Goal: Task Accomplishment & Management: Manage account settings

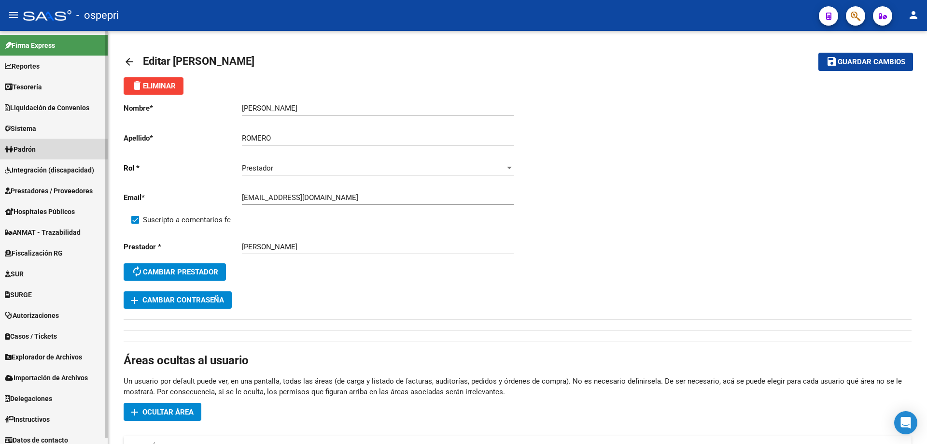
click at [33, 147] on span "Padrón" at bounding box center [20, 149] width 31 height 11
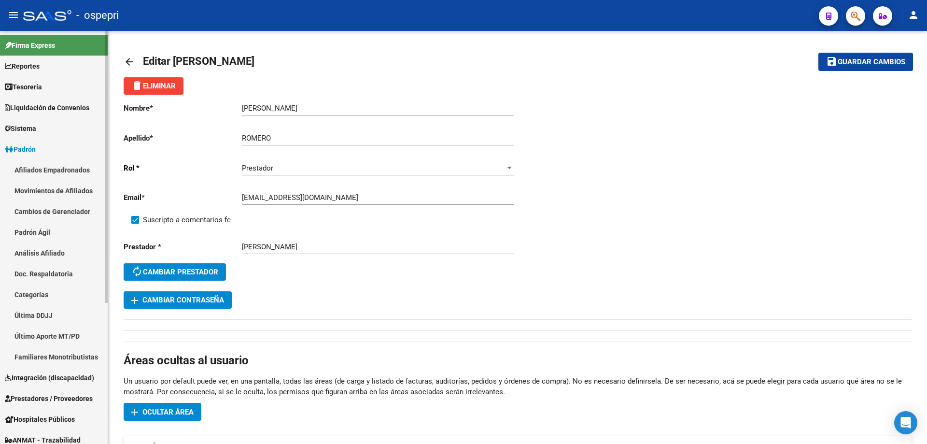
click at [31, 152] on span "Padrón" at bounding box center [20, 149] width 31 height 11
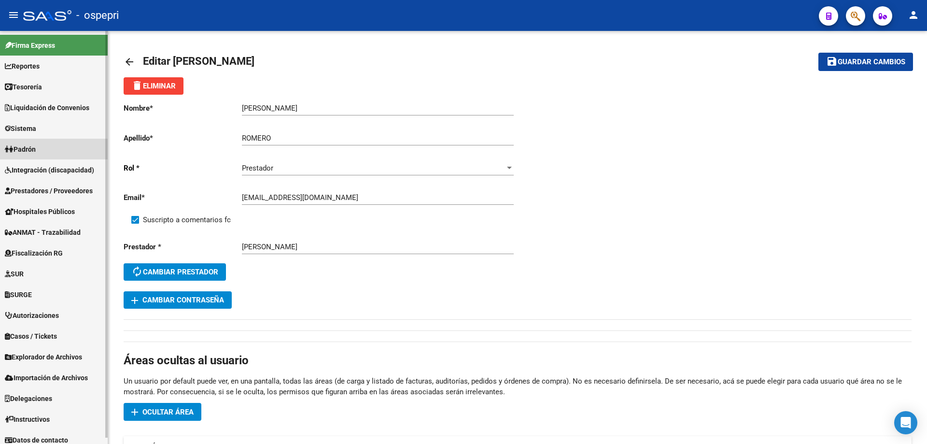
click at [31, 151] on span "Padrón" at bounding box center [20, 149] width 31 height 11
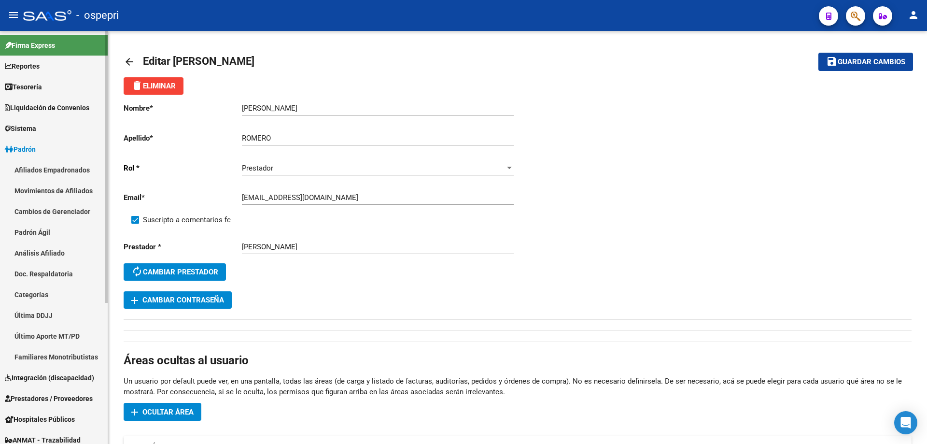
click at [32, 127] on span "Sistema" at bounding box center [20, 128] width 31 height 11
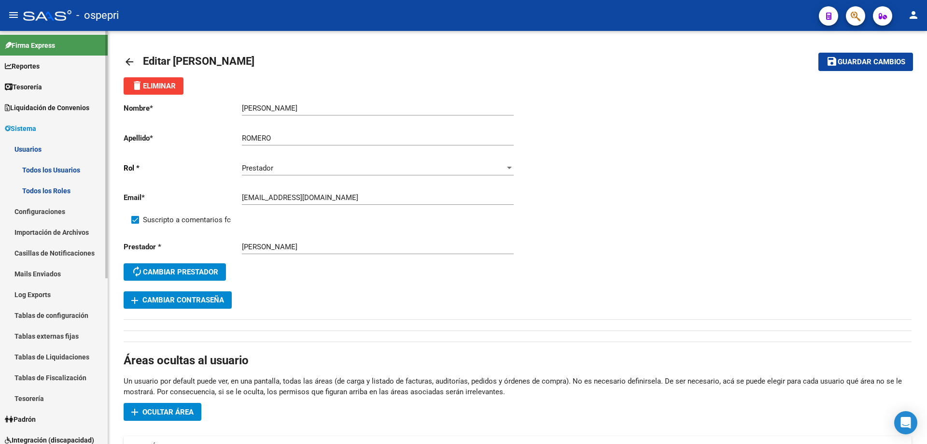
click at [48, 170] on link "Todos los Usuarios" at bounding box center [54, 169] width 108 height 21
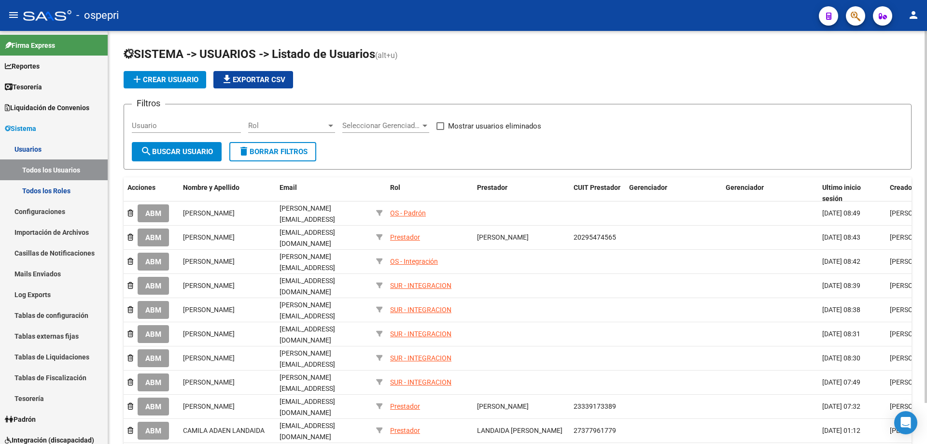
click at [158, 129] on input "Usuario" at bounding box center [186, 125] width 109 height 9
paste input "[EMAIL_ADDRESS][DOMAIN_NAME]"
type input "[EMAIL_ADDRESS][DOMAIN_NAME]"
click at [176, 149] on span "search Buscar Usuario" at bounding box center [177, 151] width 72 height 9
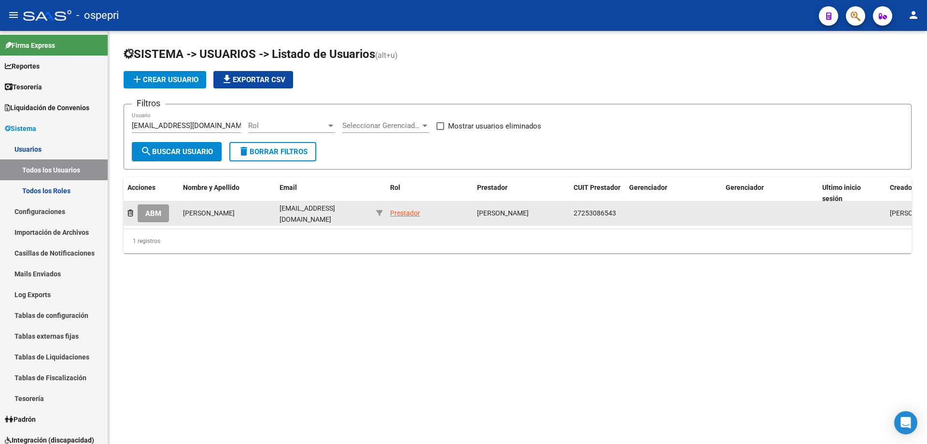
click at [153, 213] on span "ABM" at bounding box center [153, 213] width 16 height 9
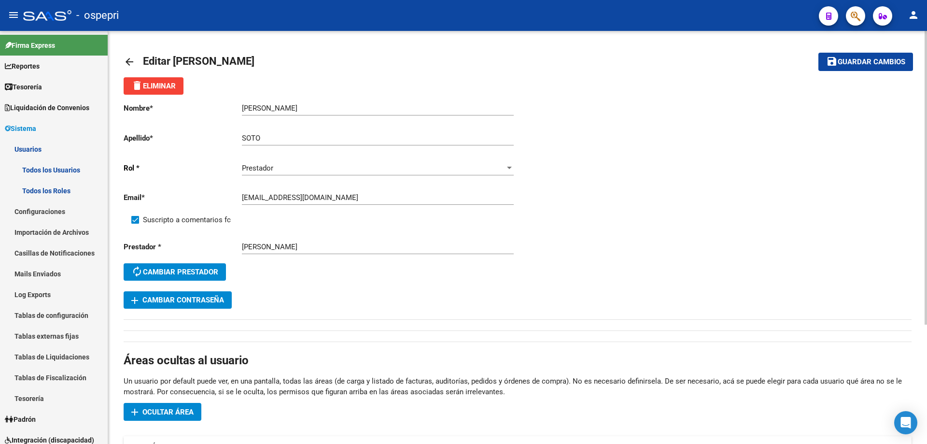
click at [203, 299] on span "add Cambiar Contraseña" at bounding box center [177, 299] width 93 height 9
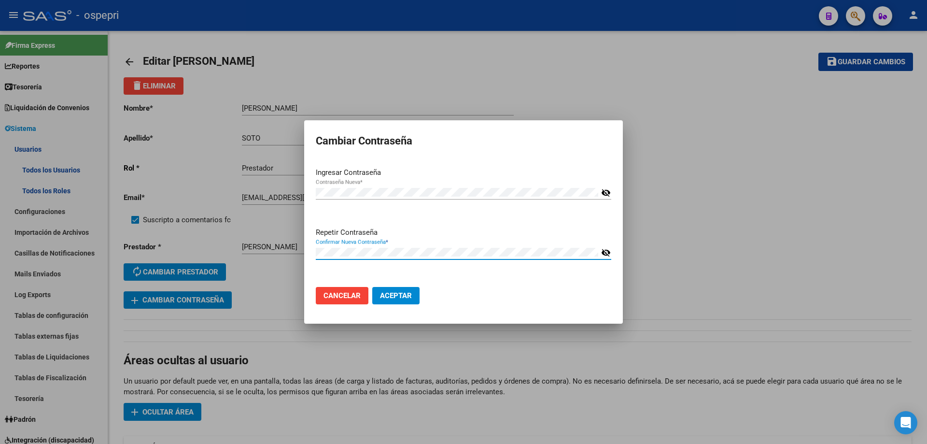
click at [605, 192] on mat-icon "visibility_off" at bounding box center [606, 193] width 10 height 12
click at [606, 253] on mat-icon "visibility_off" at bounding box center [606, 253] width 10 height 12
click at [400, 295] on span "Aceptar" at bounding box center [396, 295] width 32 height 9
